Goal: Check status: Check status

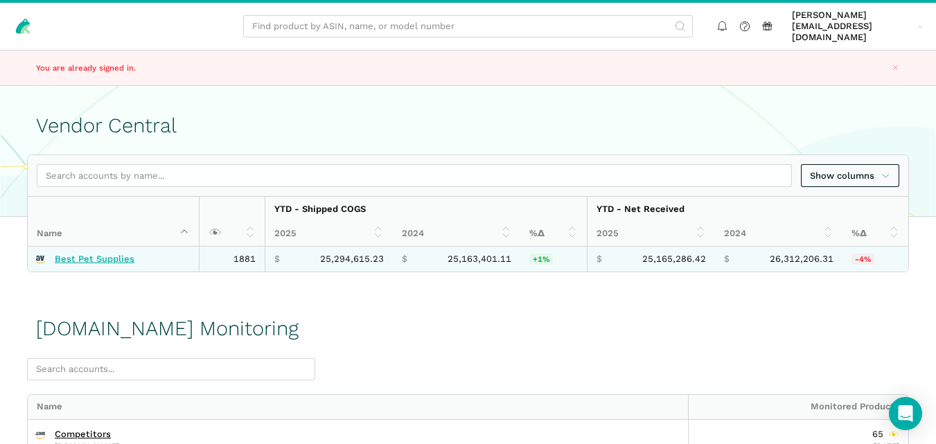
click at [112, 253] on link "Best Pet Supplies" at bounding box center [95, 258] width 80 height 11
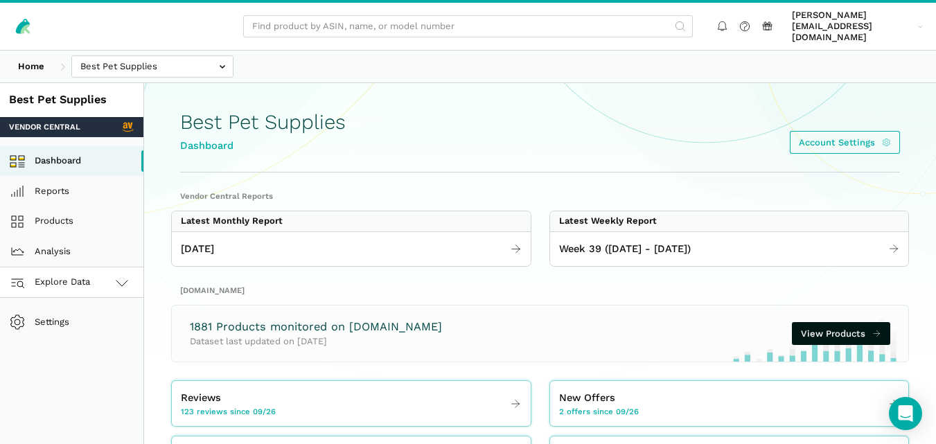
click at [98, 267] on link "Explore Data" at bounding box center [71, 282] width 143 height 30
click at [78, 329] on link "[DOMAIN_NAME]" at bounding box center [71, 343] width 143 height 30
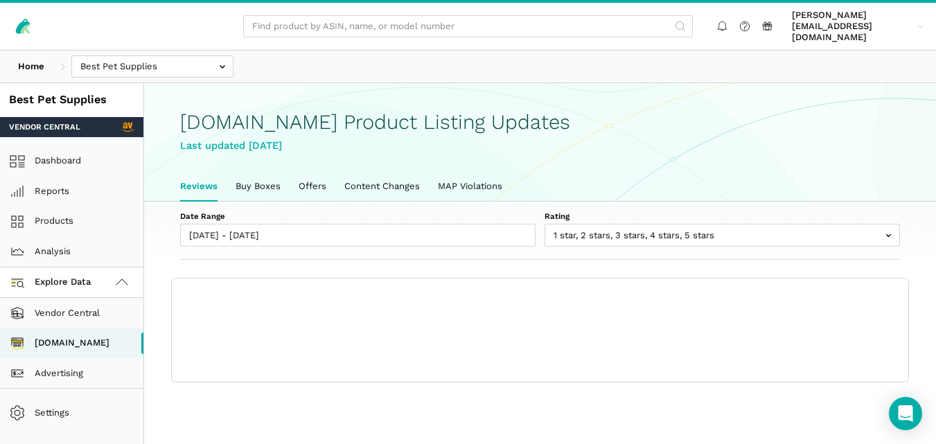
scroll to position [5, 0]
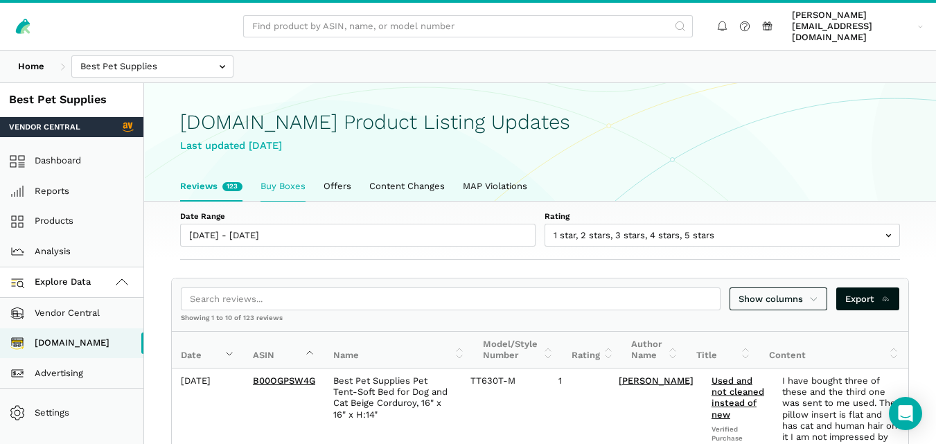
click at [274, 172] on link "Buy Boxes" at bounding box center [282, 186] width 63 height 29
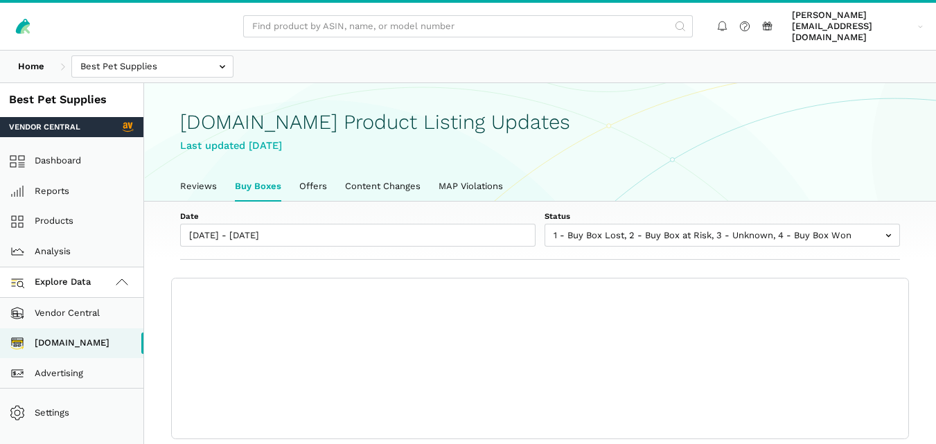
scroll to position [5, 0]
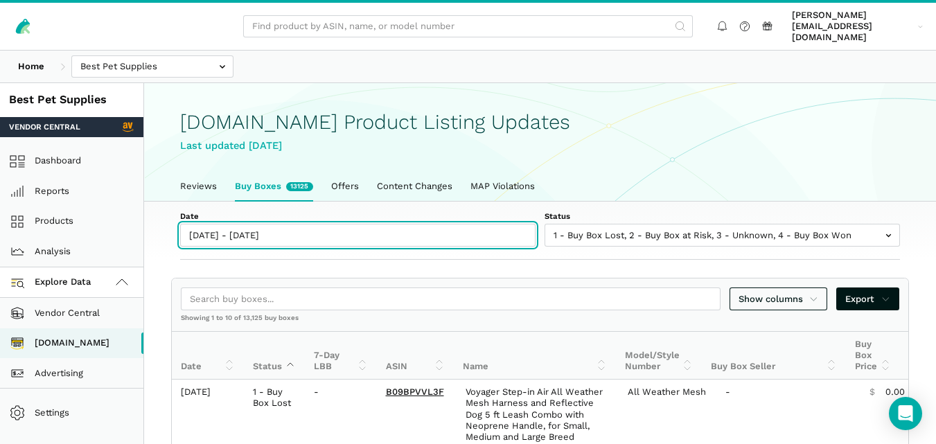
type input "09/26/2025"
type input "10/03/2025"
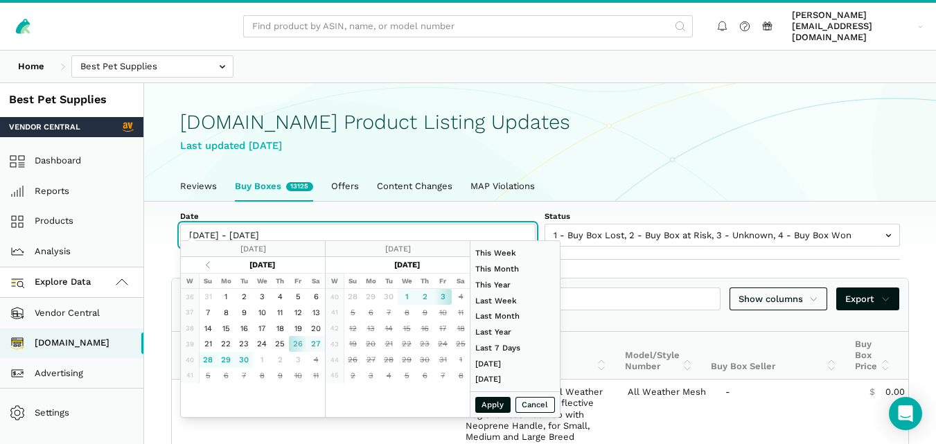
click at [274, 230] on input "[DATE] - [DATE]" at bounding box center [357, 235] width 355 height 23
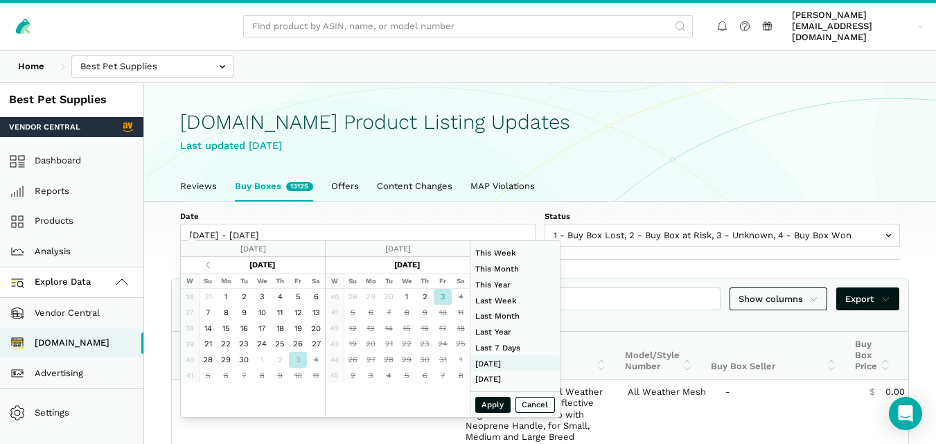
type input "09/14/2025"
type input "09/20/2025"
type input "08/01/2025"
type input "08/31/2025"
type input "10/03/2025"
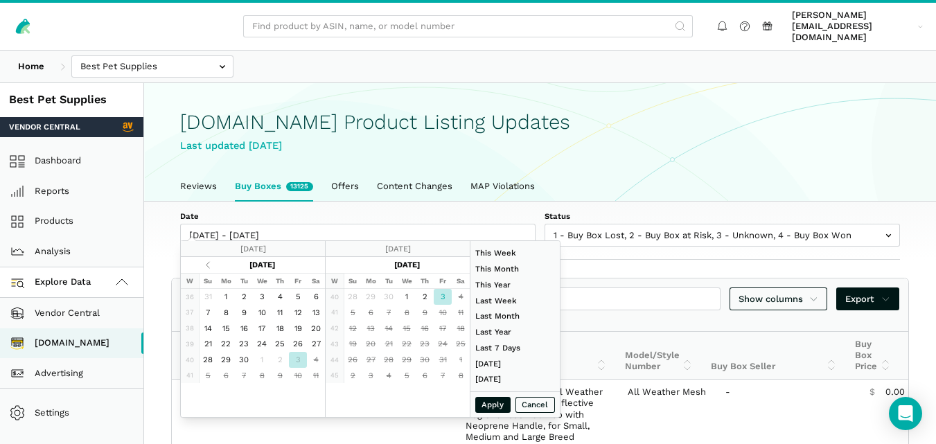
type input "10/03/2025"
click at [483, 401] on button "Apply" at bounding box center [493, 405] width 36 height 16
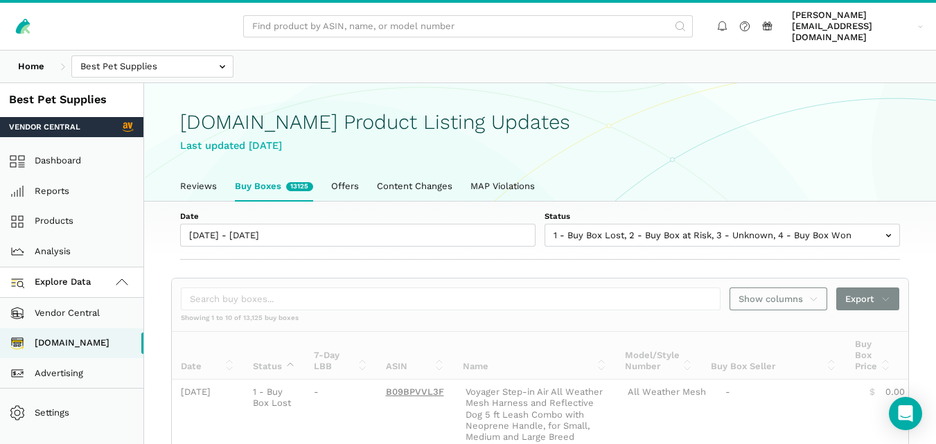
type input "10/03/2025 - 10/03/2025"
